Goal: Task Accomplishment & Management: Complete application form

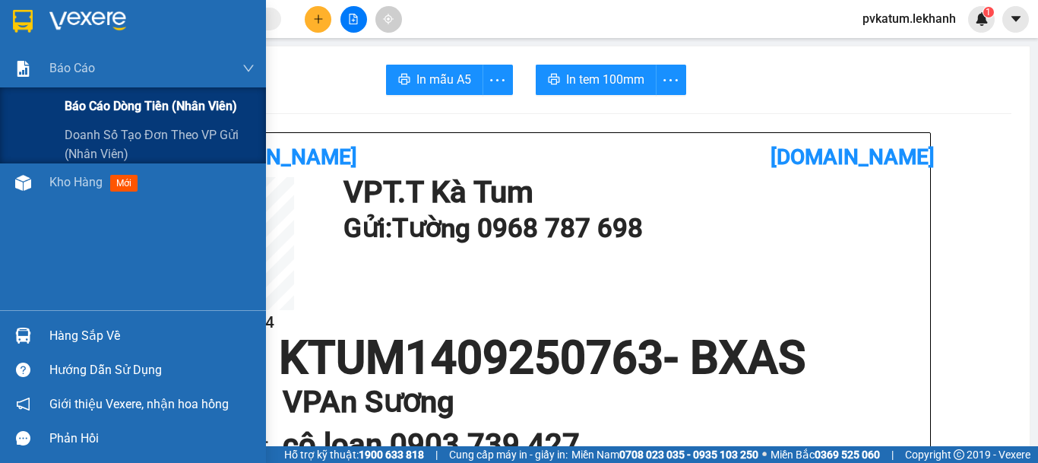
click at [120, 107] on span "Báo cáo dòng tiền (nhân viên)" at bounding box center [151, 106] width 173 height 19
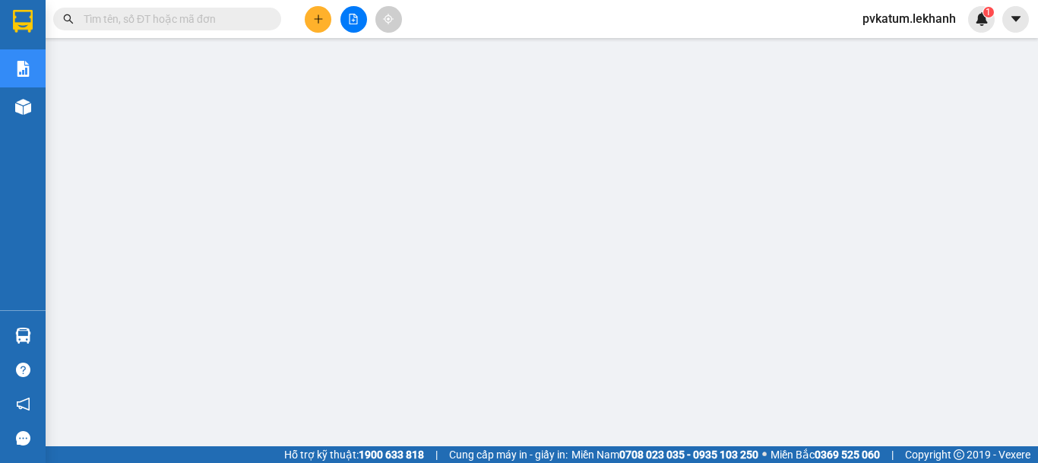
click at [318, 16] on icon "plus" at bounding box center [318, 19] width 11 height 11
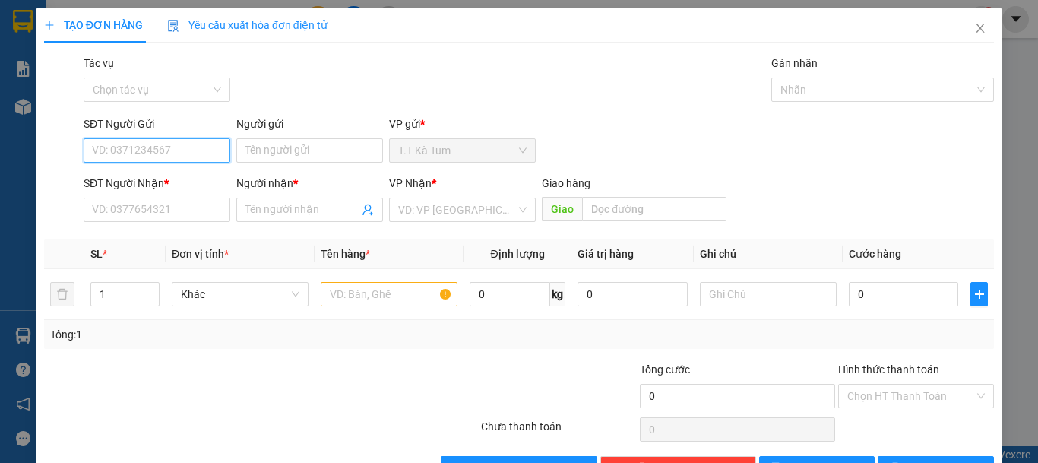
click at [208, 139] on input "SĐT Người Gửi" at bounding box center [157, 150] width 147 height 24
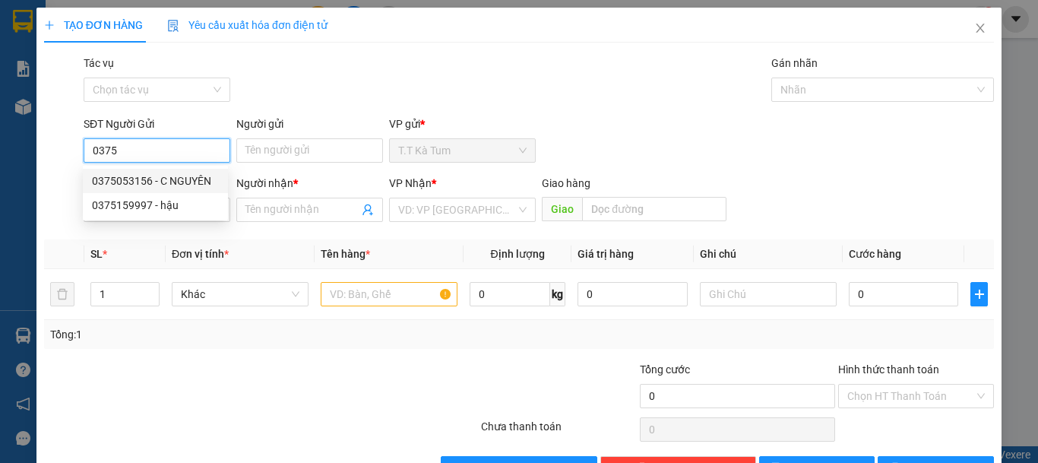
click at [180, 185] on div "0375053156 - C NGUYÊN" at bounding box center [155, 181] width 127 height 17
type input "0375053156"
type input "C NGUYÊN"
type input "0867895939"
type input "[PERSON_NAME]"
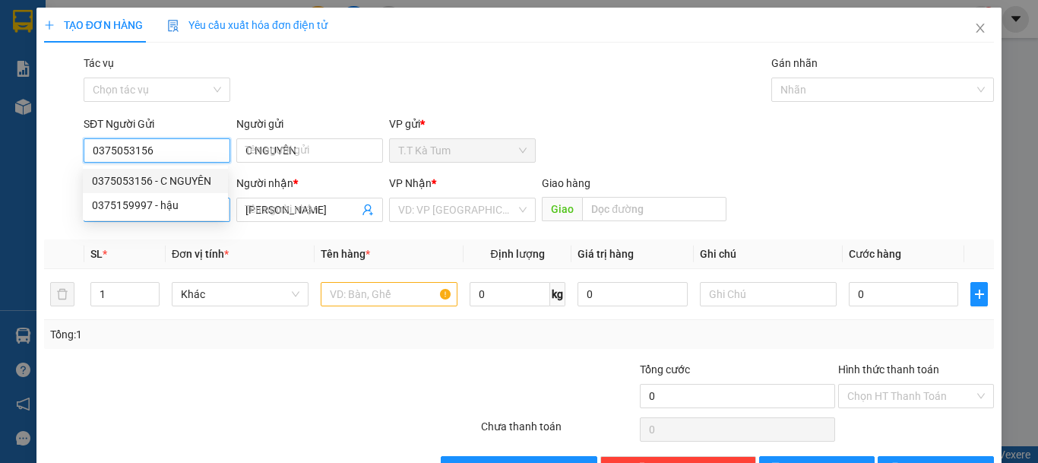
type input "50.000"
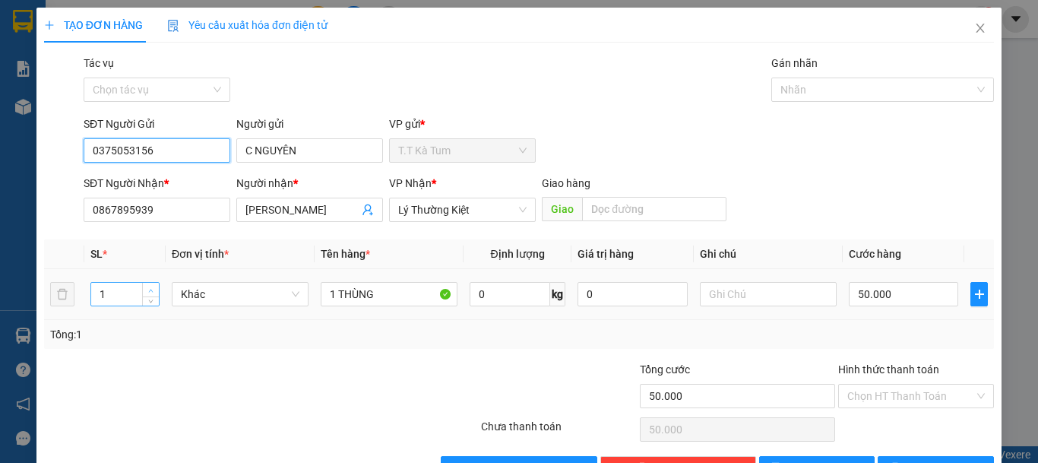
type input "0375053156"
type input "2"
click at [155, 290] on span "Increase Value" at bounding box center [150, 290] width 17 height 14
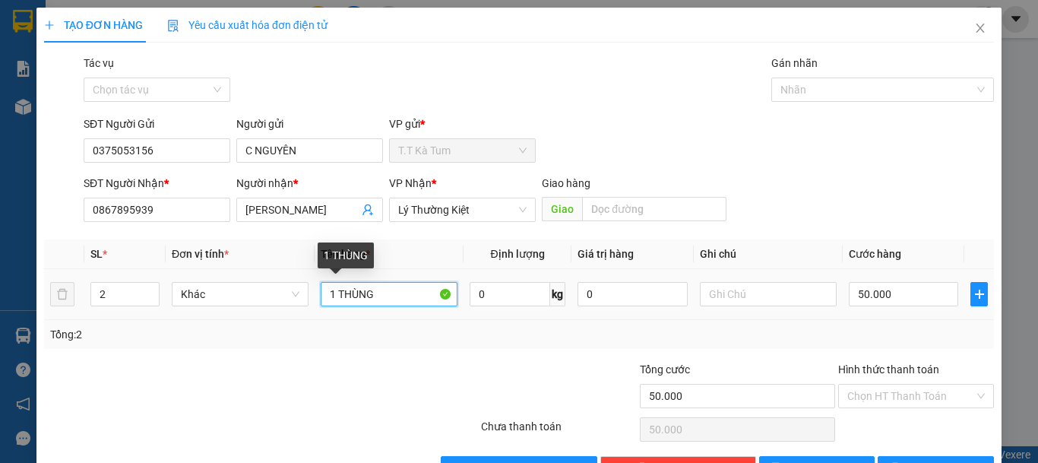
click at [334, 295] on input "1 THÙNG" at bounding box center [389, 294] width 137 height 24
type input "2 THÙNG"
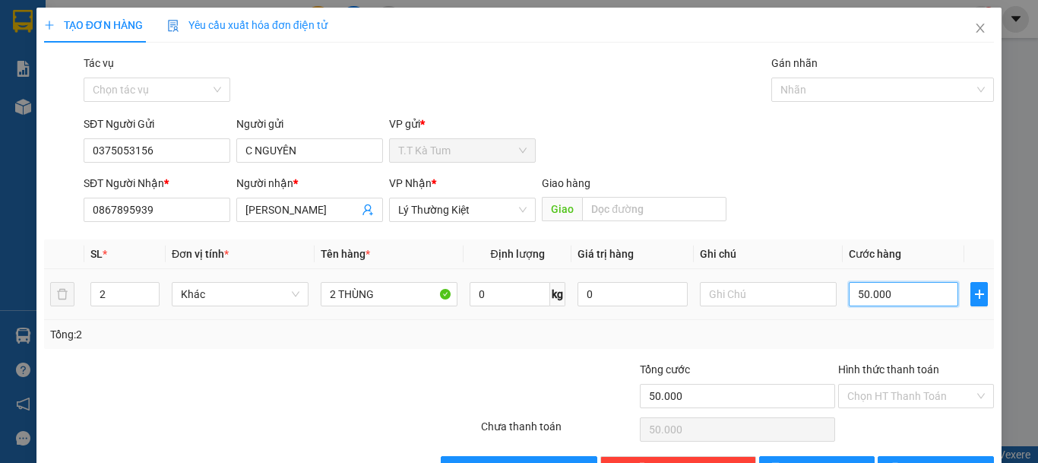
click at [900, 296] on input "50.000" at bounding box center [903, 294] width 109 height 24
type input "1"
type input "10"
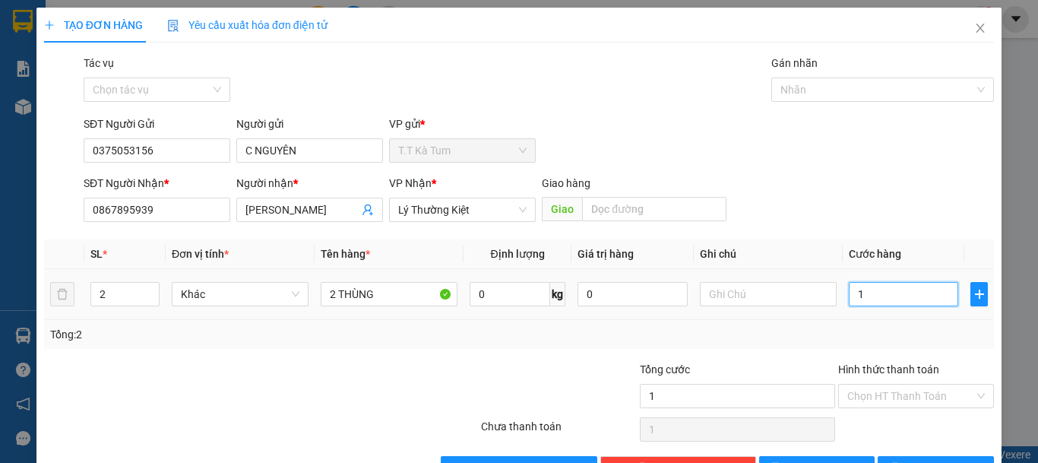
type input "10"
type input "100"
type input "1.000"
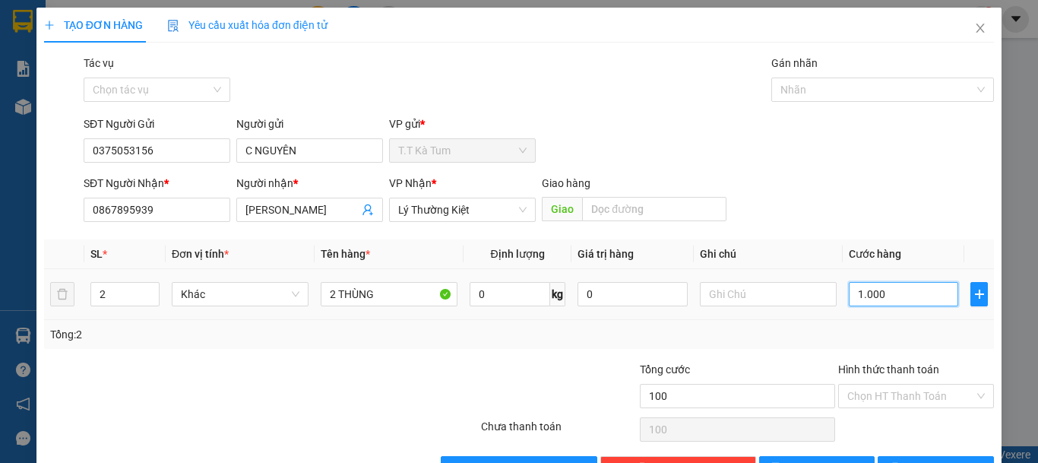
type input "1.000"
type input "10.000"
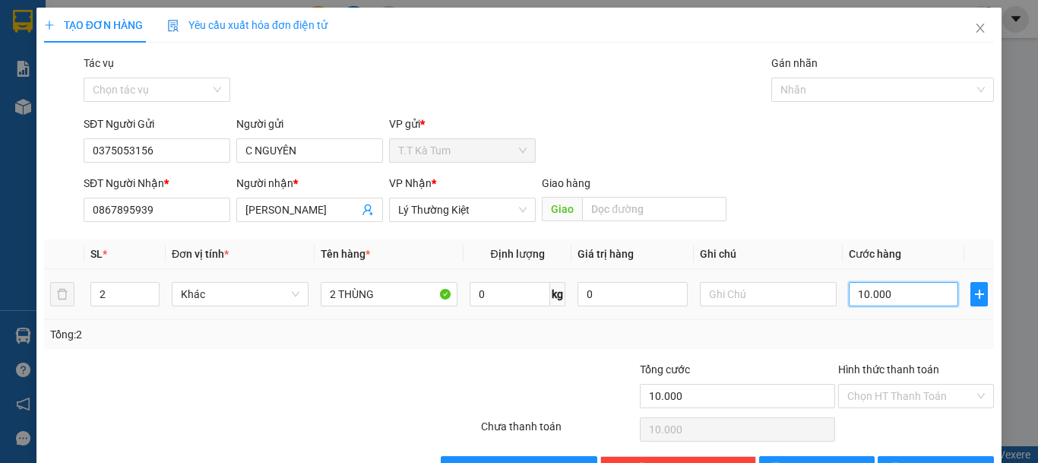
type input "100.000"
type input "1.000.000"
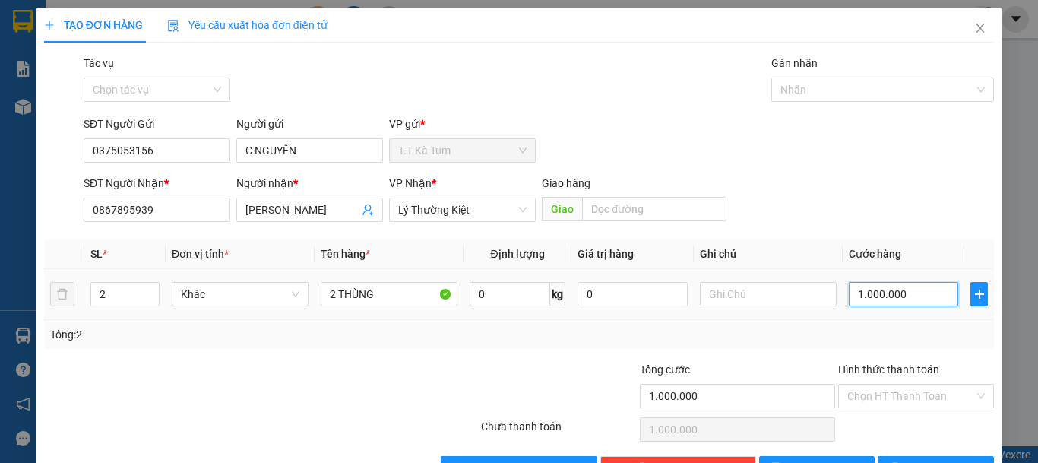
type input "100.000"
click at [905, 395] on input "Hình thức thanh toán" at bounding box center [911, 396] width 127 height 23
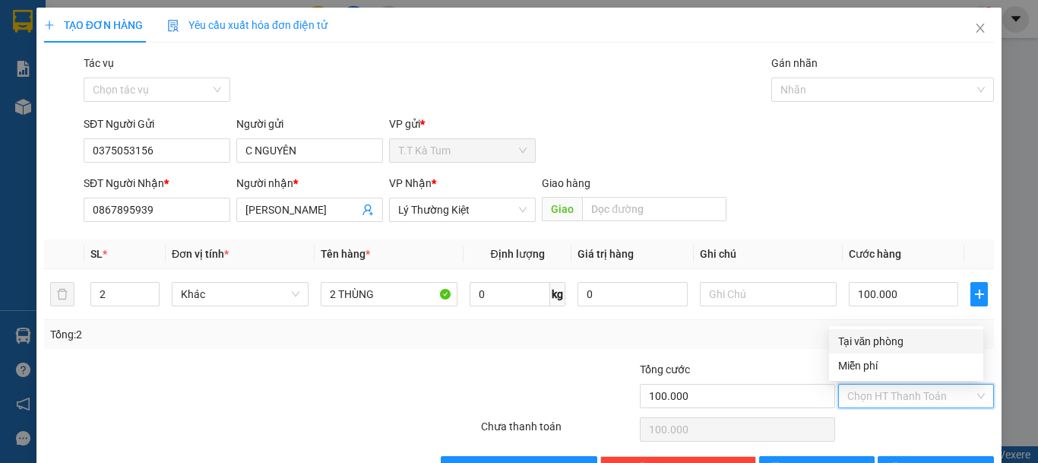
click at [875, 341] on div "Tại văn phòng" at bounding box center [906, 341] width 136 height 17
type input "0"
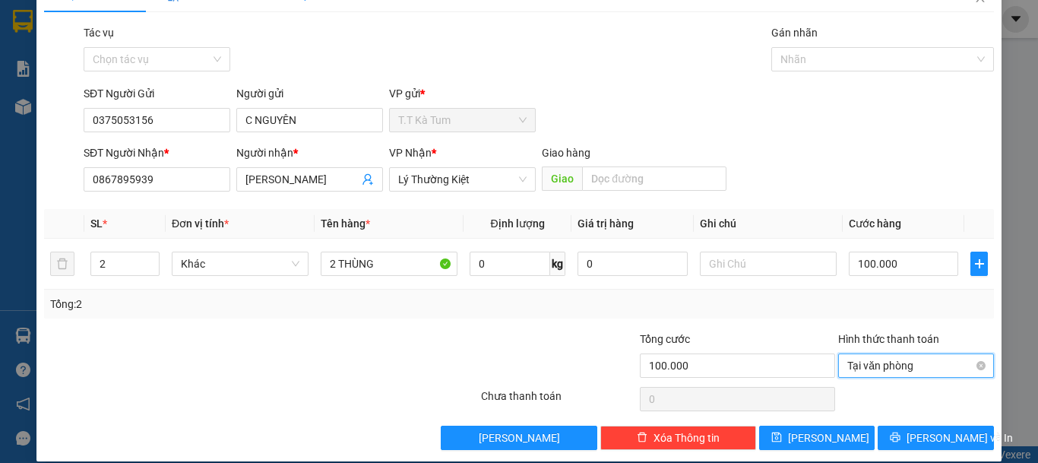
scroll to position [47, 0]
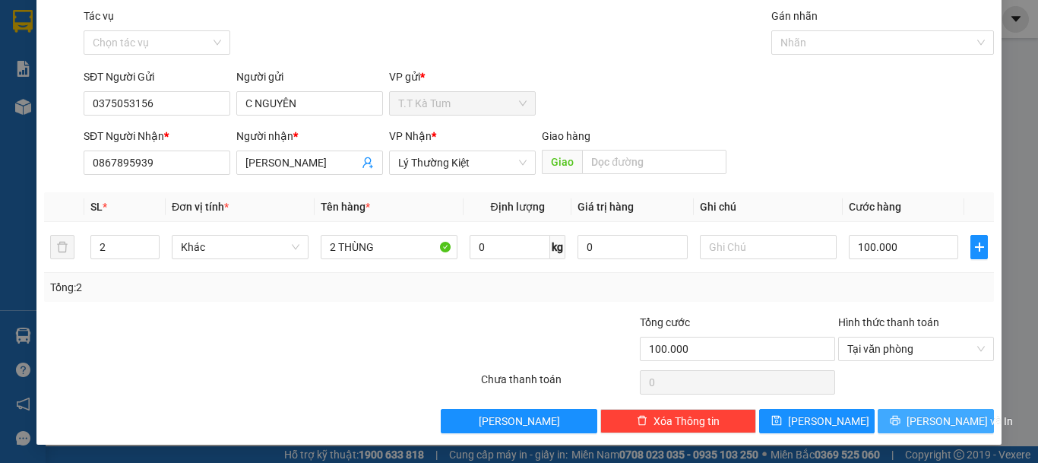
click at [919, 425] on span "[PERSON_NAME] và In" at bounding box center [960, 421] width 106 height 17
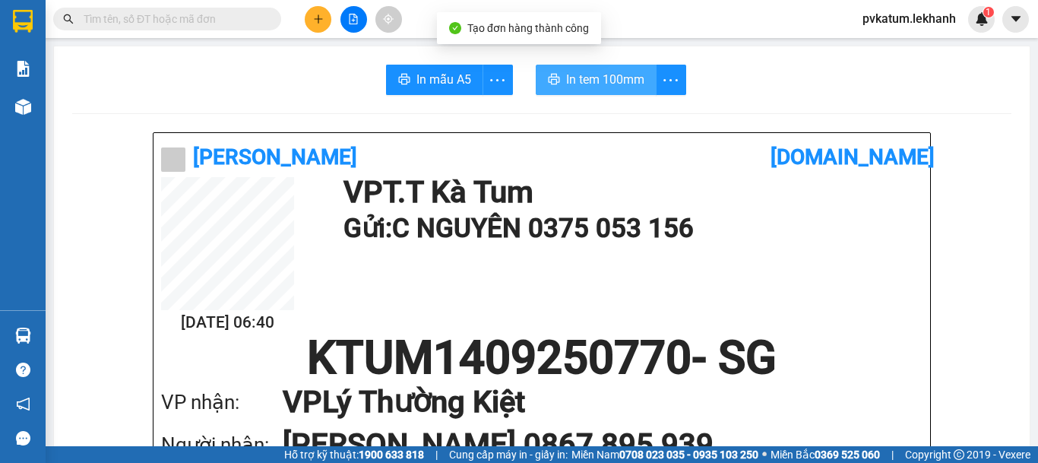
drag, startPoint x: 578, startPoint y: 65, endPoint x: 591, endPoint y: 158, distance: 93.7
click at [578, 65] on button "In tem 100mm" at bounding box center [596, 80] width 121 height 30
click at [585, 71] on span "In tem 100mm" at bounding box center [605, 79] width 78 height 19
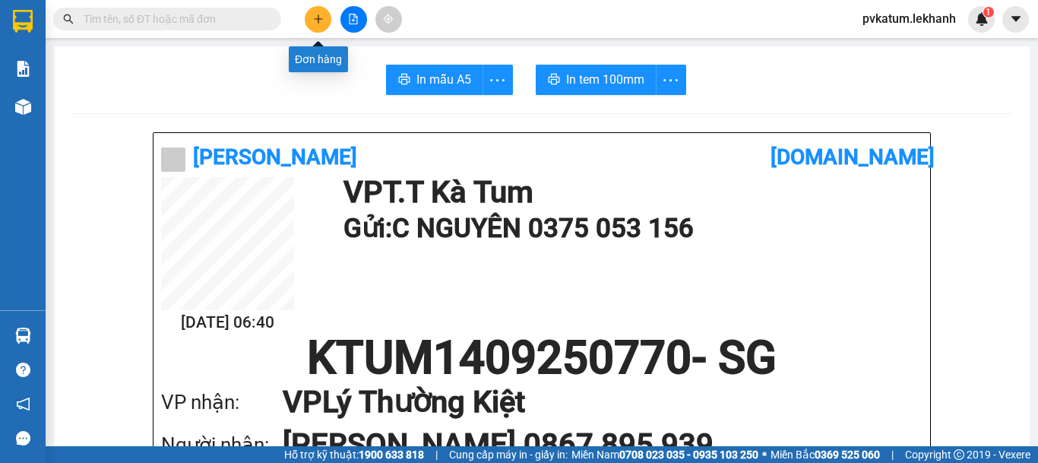
click at [312, 25] on button at bounding box center [318, 19] width 27 height 27
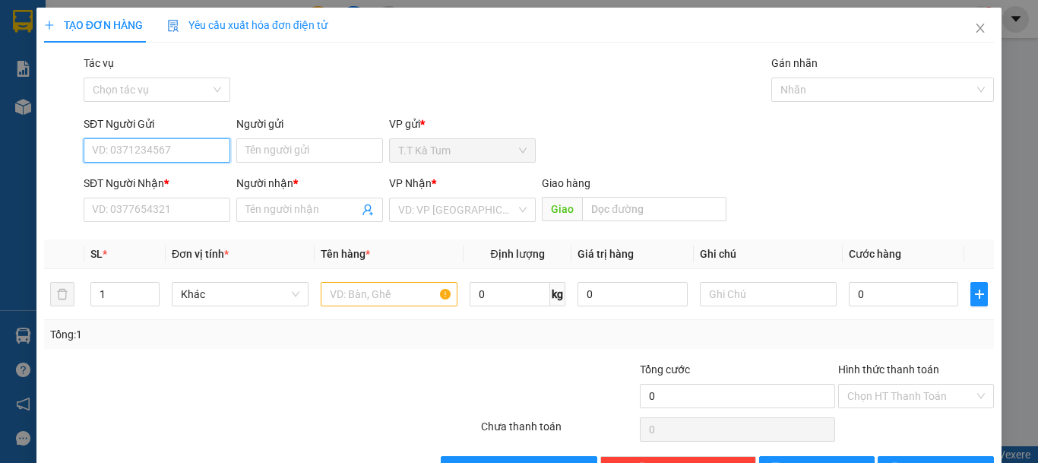
click at [186, 148] on input "SĐT Người Gửi" at bounding box center [157, 150] width 147 height 24
click at [174, 179] on div "0868777296 - [GEOGRAPHIC_DATA]" at bounding box center [177, 181] width 171 height 17
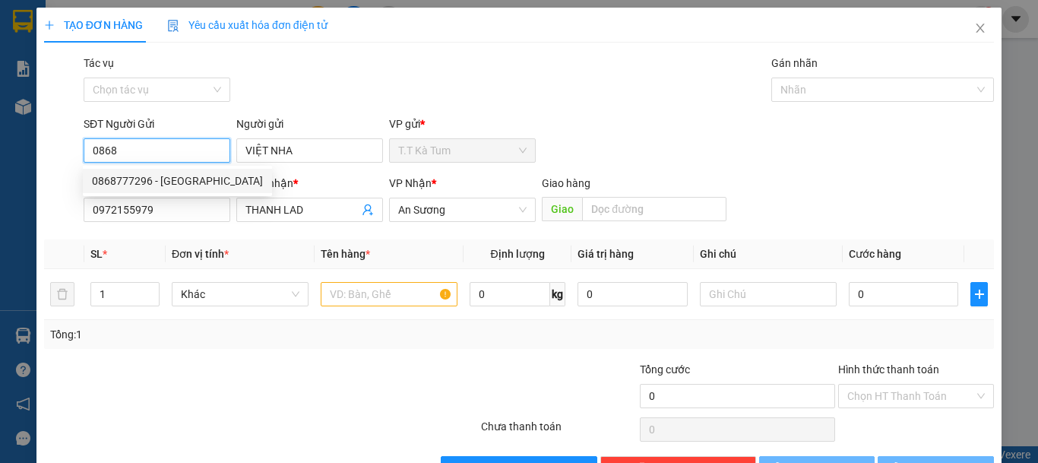
type input "0868777296"
type input "VIỆT NHA"
type input "0972155979"
type input "THANH LAD"
type input "30.000"
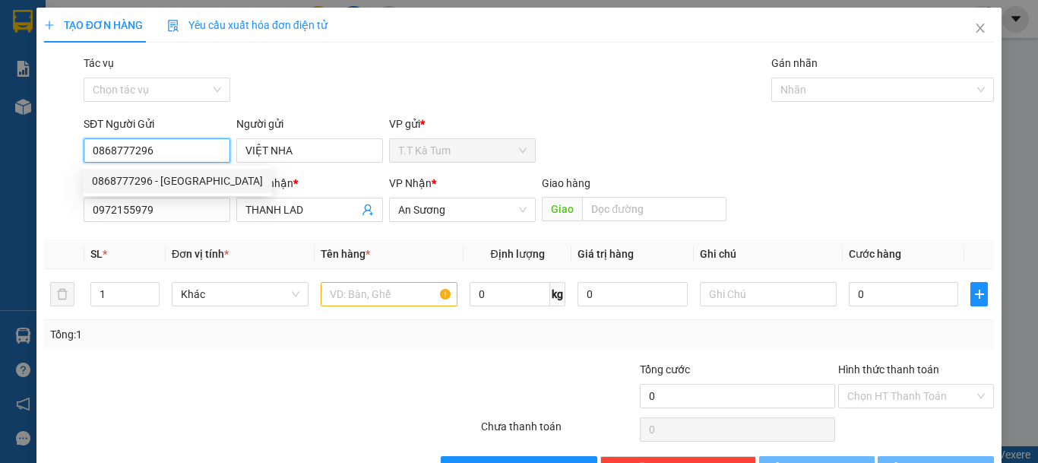
type input "30.000"
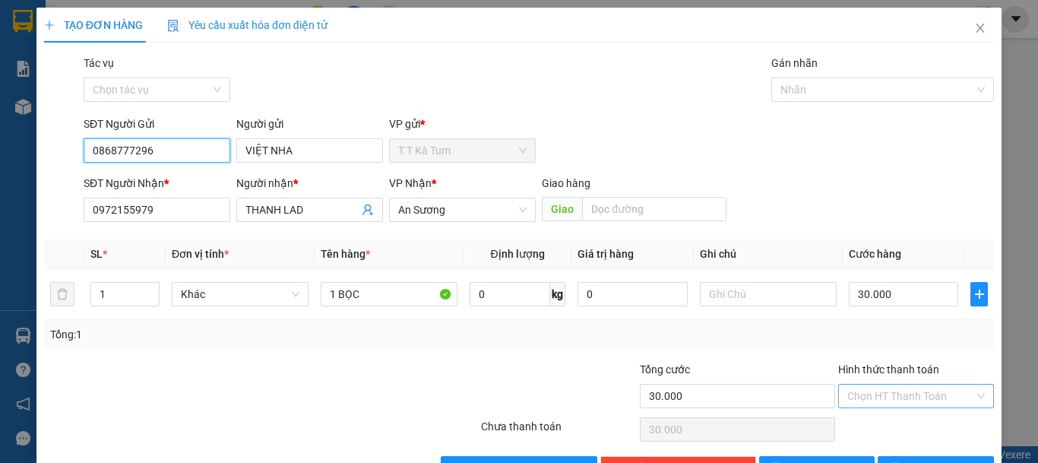
type input "0868777296"
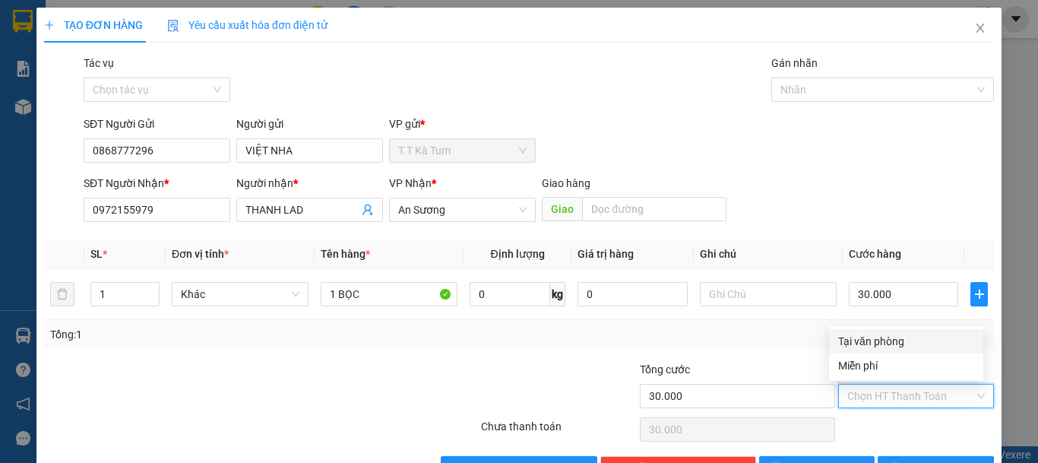
drag, startPoint x: 916, startPoint y: 387, endPoint x: 904, endPoint y: 363, distance: 26.5
click at [914, 392] on input "Hình thức thanh toán" at bounding box center [911, 396] width 127 height 23
click at [902, 350] on div "Tại văn phòng" at bounding box center [906, 341] width 154 height 24
type input "0"
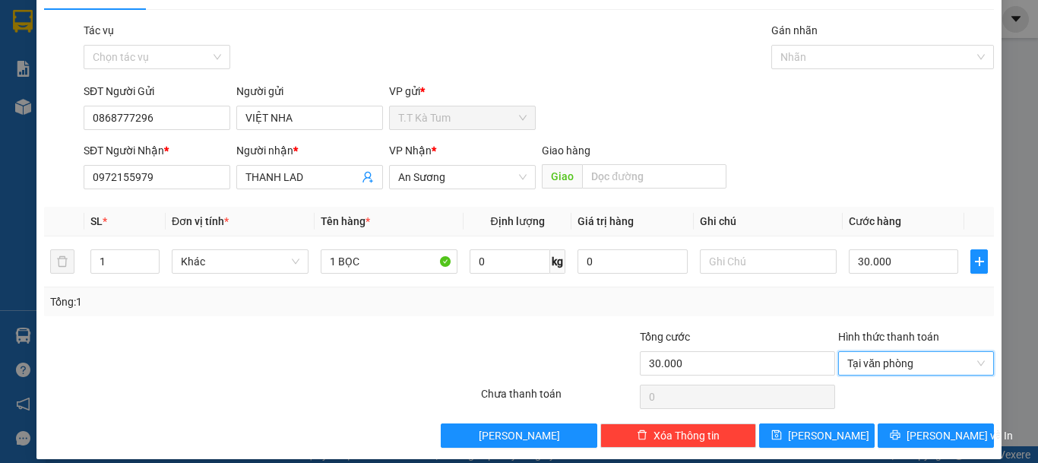
scroll to position [47, 0]
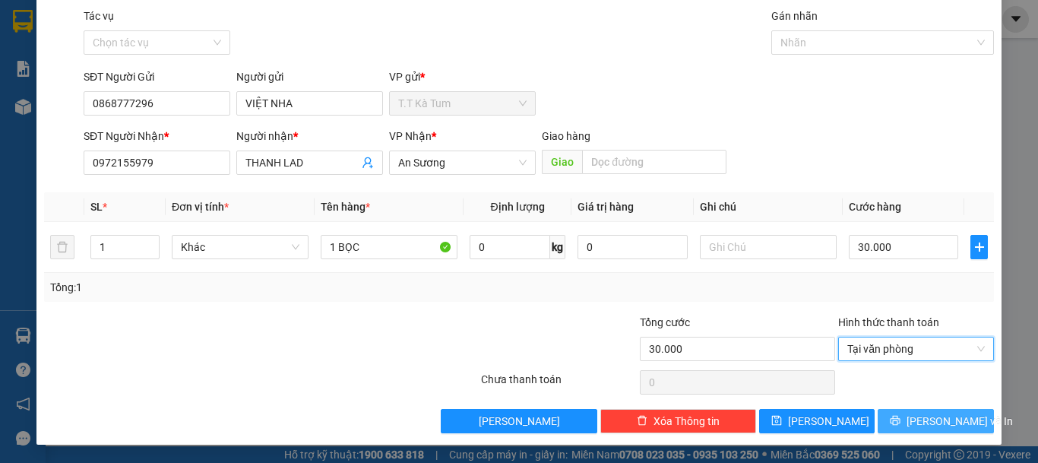
click at [929, 423] on span "[PERSON_NAME] và In" at bounding box center [960, 421] width 106 height 17
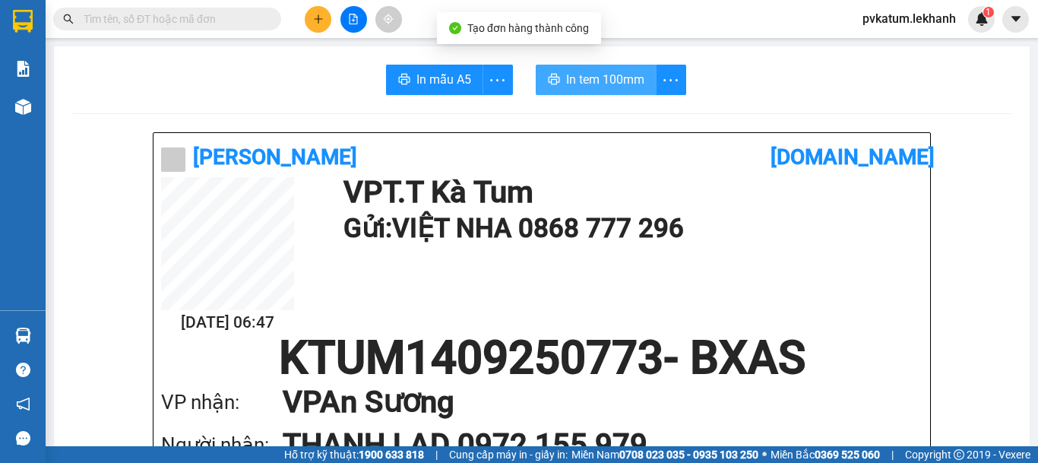
click at [604, 69] on button "In tem 100mm" at bounding box center [596, 80] width 121 height 30
